Goal: Contribute content: Add original content to the website for others to see

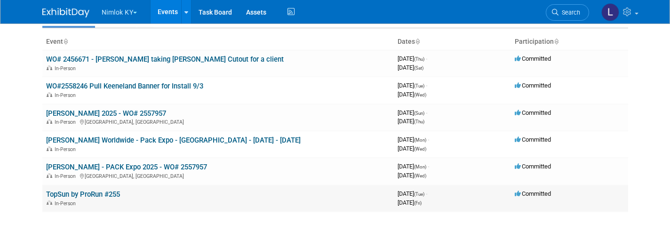
scroll to position [51, 0]
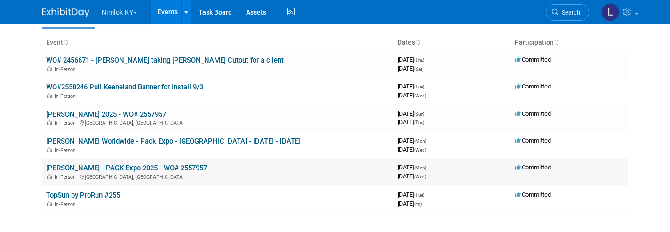
click at [105, 191] on link "TopSun by ProRun #255" at bounding box center [83, 195] width 74 height 8
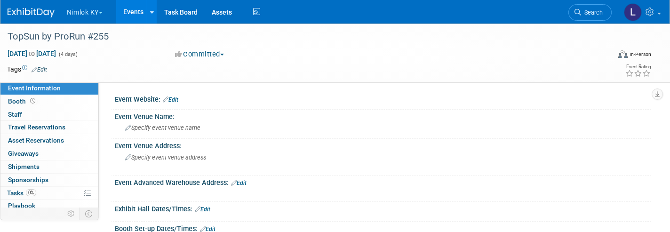
click at [37, 139] on span "Asset Reservations 0" at bounding box center [36, 140] width 56 height 8
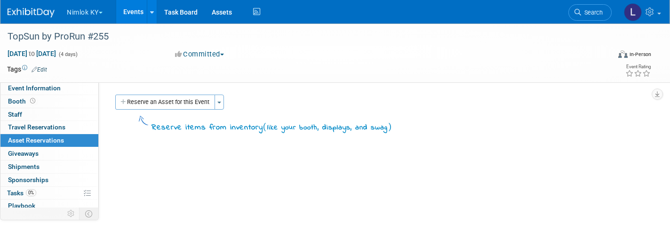
click at [40, 87] on span "Event Information" at bounding box center [34, 88] width 53 height 8
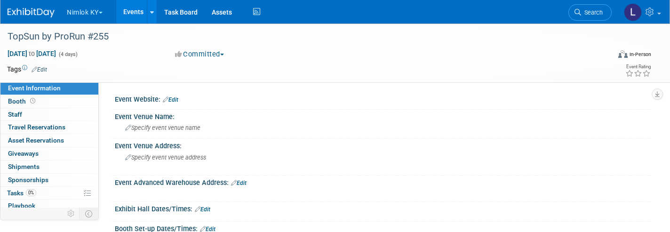
click at [141, 10] on link "Events" at bounding box center [133, 12] width 34 height 24
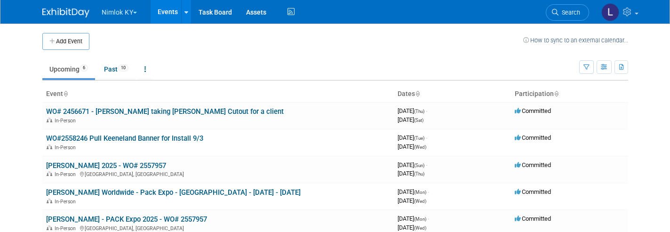
click at [262, 12] on link "Assets" at bounding box center [256, 12] width 34 height 24
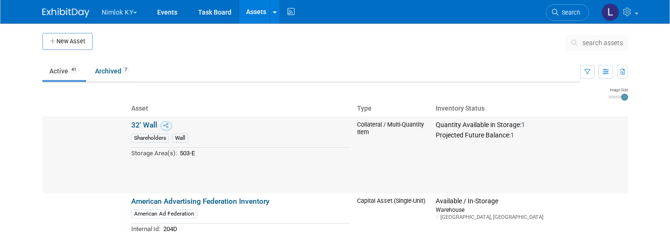
click at [130, 10] on button "Nimlok KY" at bounding box center [125, 10] width 48 height 21
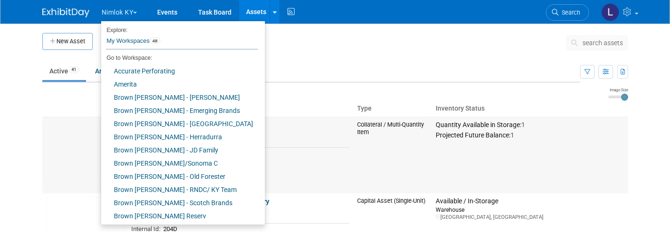
click at [174, 216] on link "Brown [PERSON_NAME] Reserv" at bounding box center [179, 215] width 157 height 13
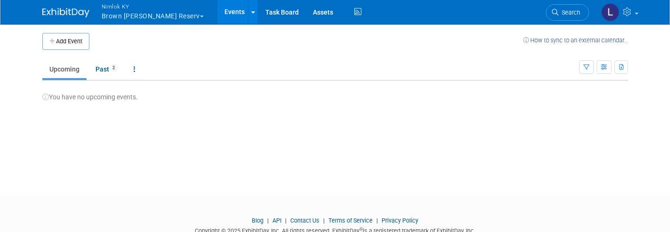
click at [332, 15] on link "Assets" at bounding box center [323, 12] width 34 height 24
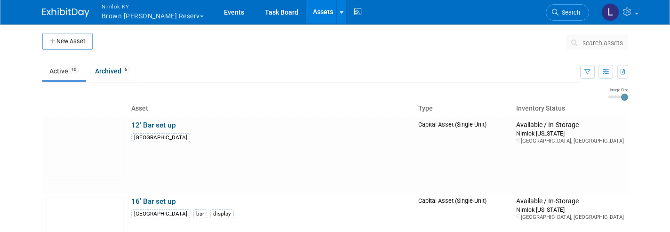
click at [343, 16] on div at bounding box center [342, 11] width 4 height 9
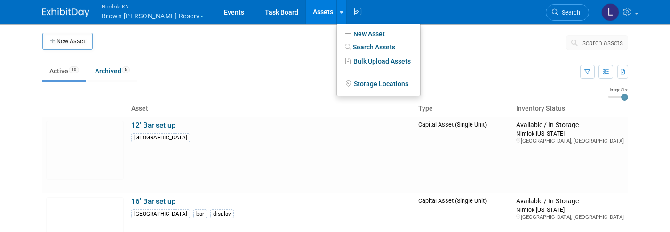
click at [373, 34] on link "New Asset" at bounding box center [378, 33] width 83 height 13
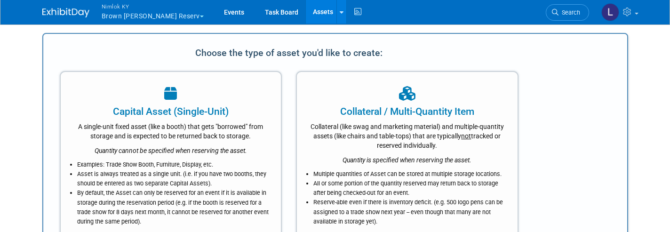
click at [413, 126] on div "Collateral (like swag and marketing material) and multiple-quantity assets (lik…" at bounding box center [407, 135] width 197 height 32
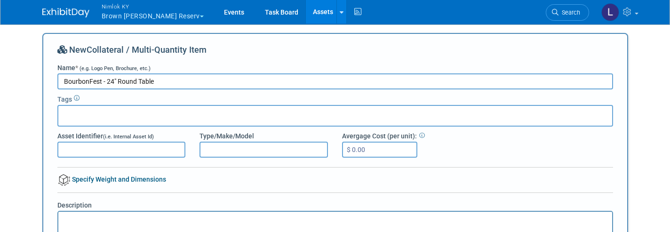
type input "BourbonFest - 24" Round Table"
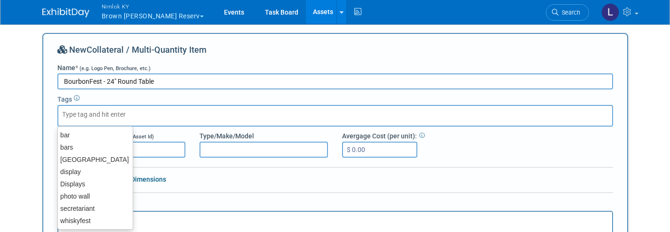
click at [66, 112] on input "text" at bounding box center [99, 114] width 75 height 9
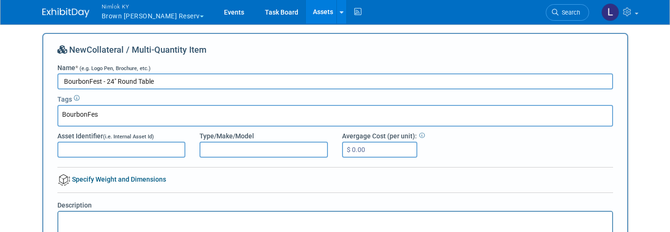
type input "BourbonFest"
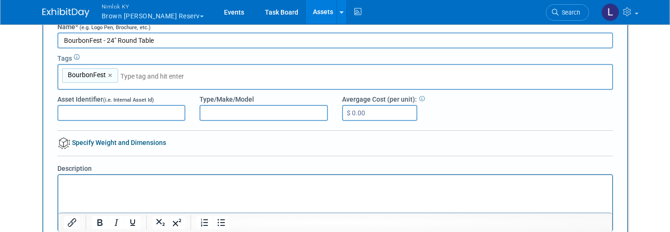
scroll to position [44, 0]
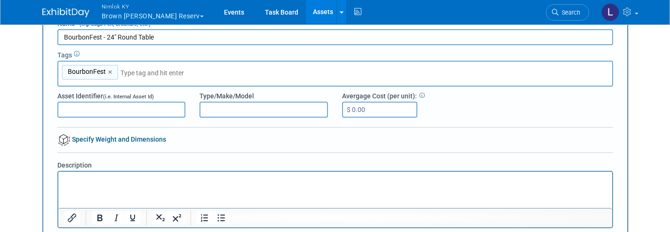
click at [79, 173] on html at bounding box center [335, 177] width 554 height 13
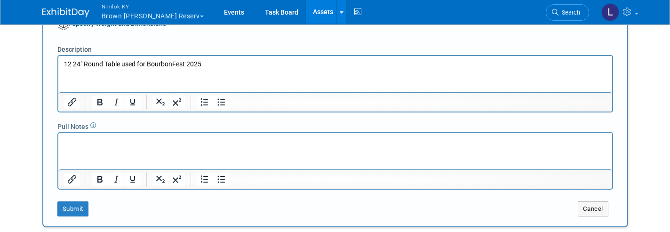
scroll to position [192, 0]
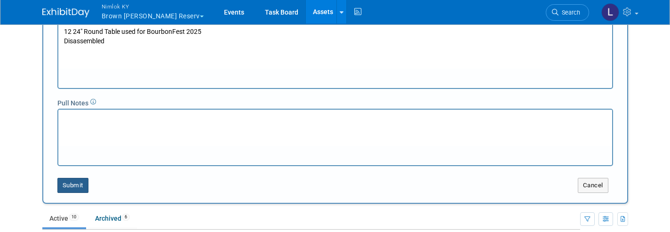
click at [72, 185] on div "New Collateral / Multi-Quantity Item Name * (e.g. Logo Pen, Brochure, etc.) Bou…" at bounding box center [335, 22] width 556 height 342
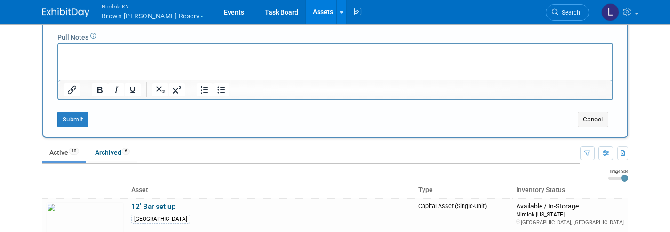
scroll to position [268, 0]
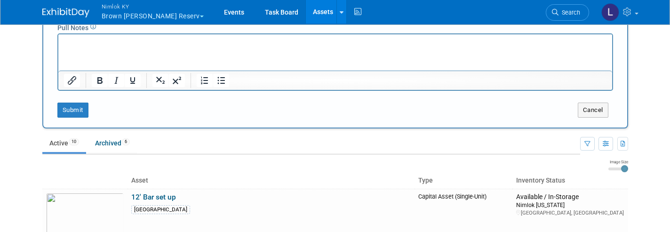
click at [76, 111] on button "Submit" at bounding box center [72, 110] width 31 height 15
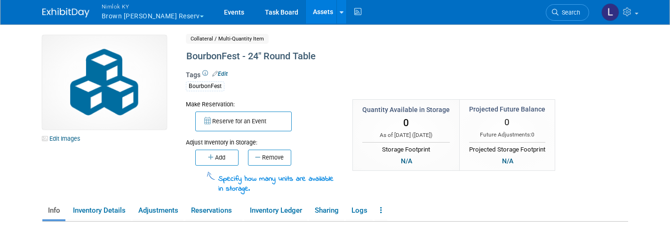
click at [64, 140] on link "Edit Images" at bounding box center [63, 139] width 42 height 12
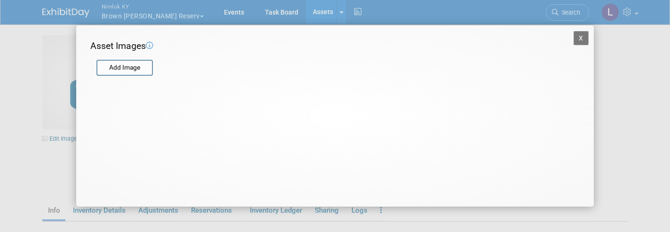
click at [121, 70] on input "file" at bounding box center [96, 68] width 112 height 14
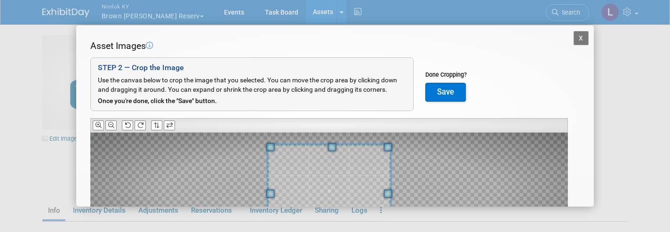
click at [141, 125] on icon at bounding box center [140, 125] width 6 height 6
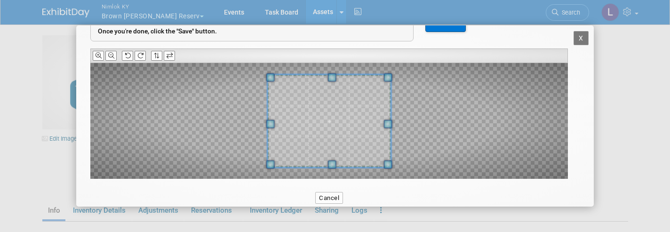
scroll to position [80, 0]
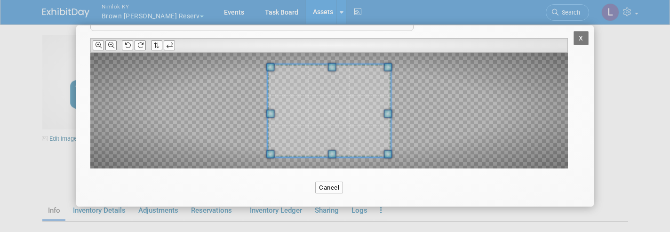
click at [111, 44] on icon at bounding box center [111, 45] width 6 height 6
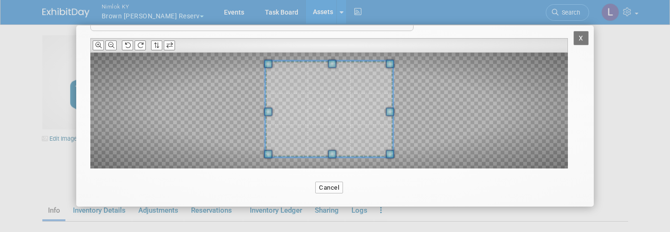
click at [332, 60] on span at bounding box center [331, 64] width 8 height 8
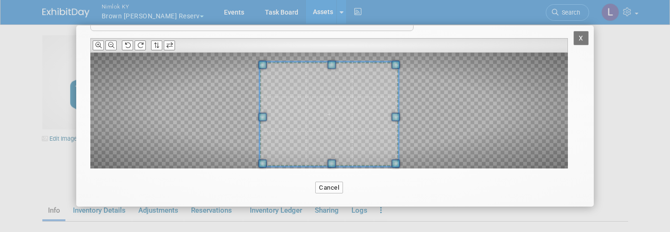
click at [330, 163] on span at bounding box center [331, 163] width 8 height 8
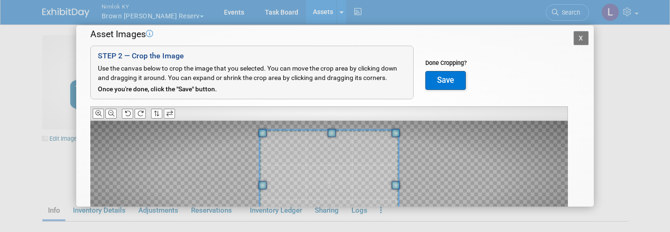
scroll to position [2, 0]
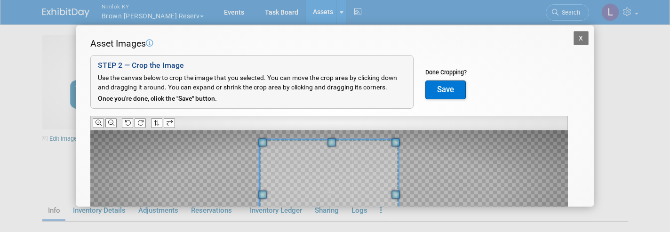
click at [451, 86] on button "Save" at bounding box center [445, 89] width 40 height 19
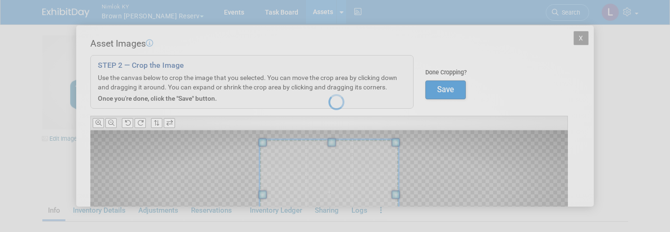
scroll to position [0, 0]
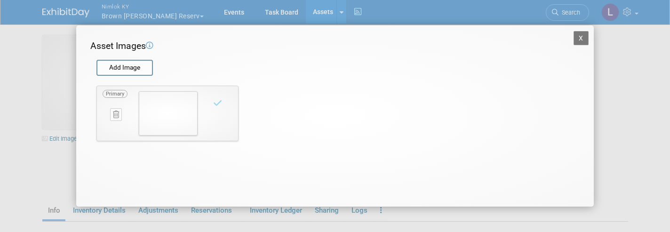
click at [582, 38] on button "X" at bounding box center [580, 38] width 15 height 14
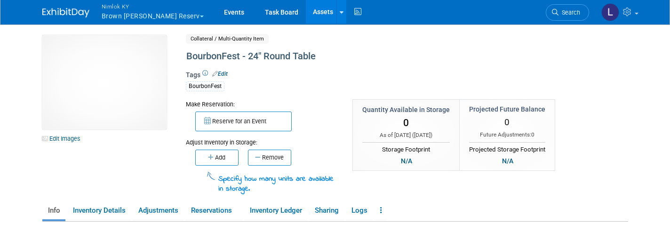
click at [213, 156] on icon "button" at bounding box center [211, 157] width 7 height 6
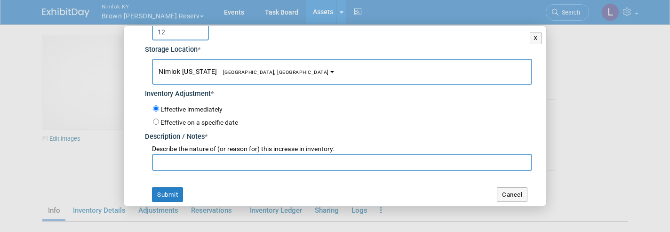
scroll to position [44, 0]
type input "12"
click at [168, 159] on input "text" at bounding box center [342, 162] width 380 height 17
type input "BourbonFest 2025"
click at [169, 190] on button "Submit" at bounding box center [167, 195] width 31 height 15
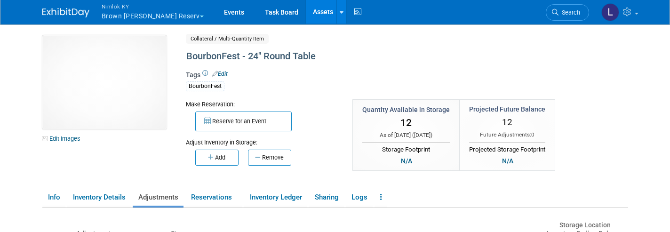
scroll to position [0, 0]
